Goal: Task Accomplishment & Management: Manage account settings

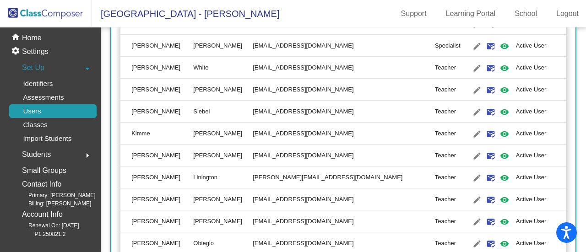
scroll to position [986, 0]
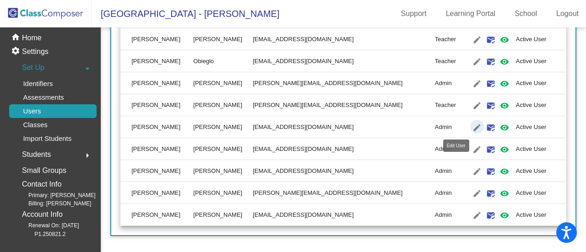
click at [472, 123] on mat-icon "edit" at bounding box center [477, 127] width 11 height 11
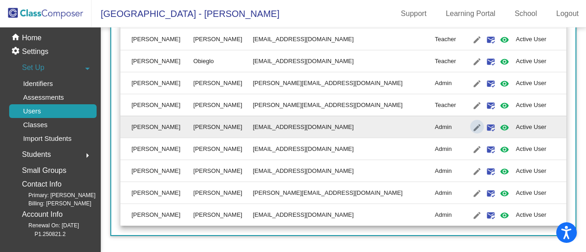
type input "[PERSON_NAME]"
type input "[EMAIL_ADDRESS][DOMAIN_NAME]"
radio input "true"
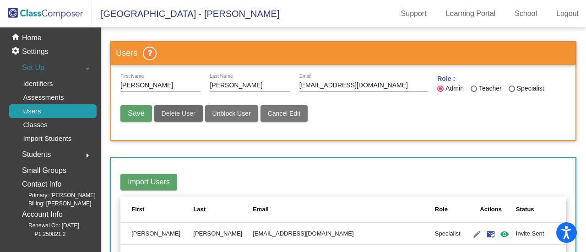
click at [182, 115] on span "Delete User" at bounding box center [179, 113] width 34 height 7
radio input "false"
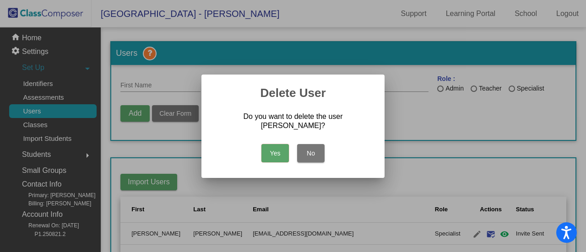
click at [279, 158] on button "Yes" at bounding box center [275, 153] width 27 height 18
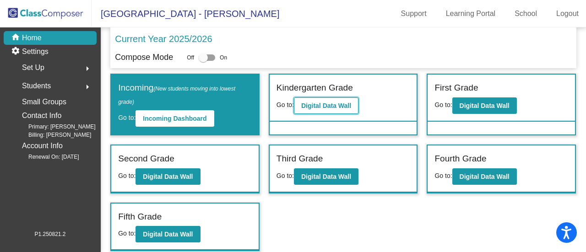
click at [333, 106] on b "Digital Data Wall" at bounding box center [326, 105] width 50 height 7
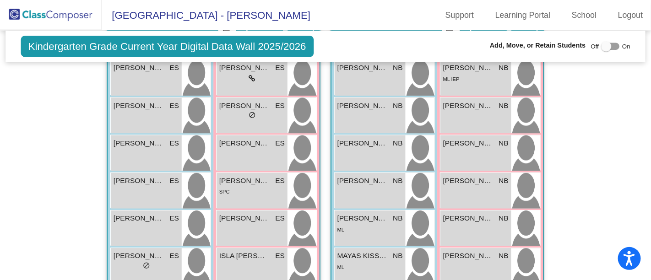
scroll to position [681, 0]
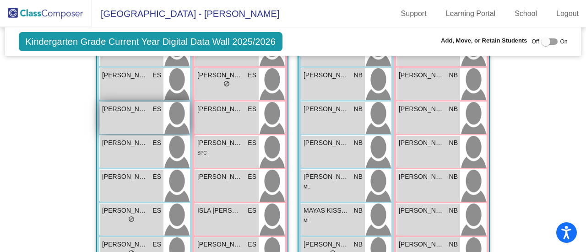
click at [116, 120] on div "ASHVIK THUMETI ES lock do_not_disturb_alt" at bounding box center [132, 118] width 64 height 32
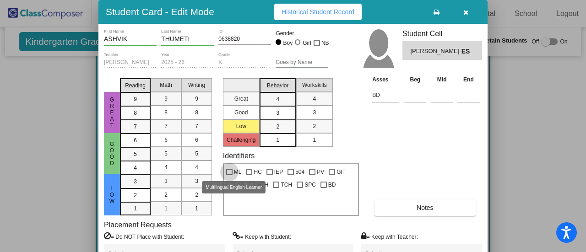
click at [226, 170] on div at bounding box center [229, 172] width 6 height 6
click at [229, 175] on input "ML" at bounding box center [229, 175] width 0 height 0
checkbox input "true"
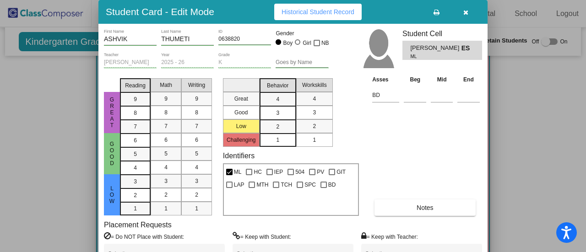
click at [308, 247] on div "Selection" at bounding box center [293, 254] width 121 height 21
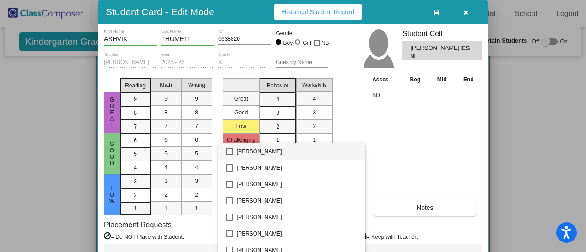
click at [438, 144] on div at bounding box center [293, 126] width 586 height 252
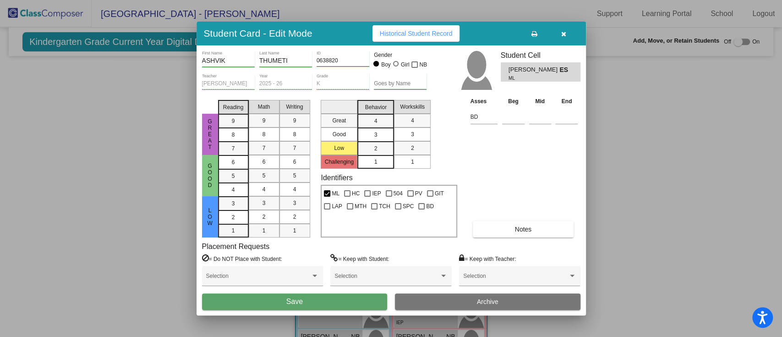
scroll to position [682, 0]
drag, startPoint x: 586, startPoint y: 0, endPoint x: 290, endPoint y: 299, distance: 420.8
click at [290, 252] on span "Save" at bounding box center [294, 301] width 16 height 8
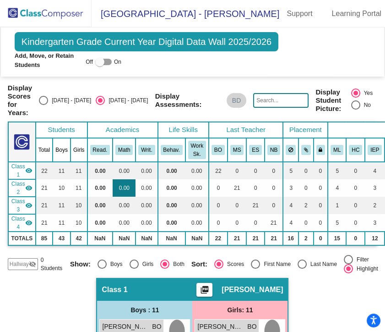
scroll to position [0, 0]
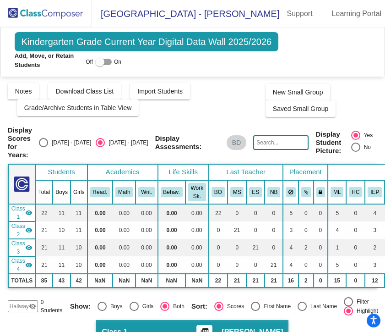
click at [264, 138] on input "text" at bounding box center [280, 142] width 55 height 15
click at [269, 144] on input "text" at bounding box center [280, 142] width 55 height 15
